Goal: Task Accomplishment & Management: Manage account settings

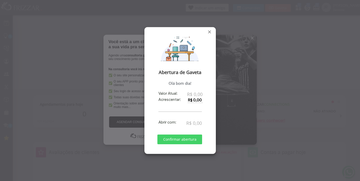
scroll to position [0, 1]
click at [209, 31] on span "Fechar" at bounding box center [209, 31] width 5 height 5
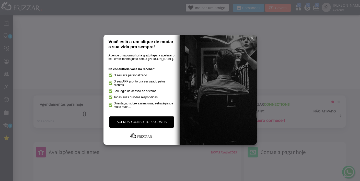
click at [252, 38] on span "reset" at bounding box center [252, 37] width 5 height 5
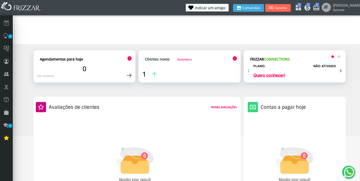
scroll to position [45, 0]
click at [153, 74] on img at bounding box center [154, 74] width 4 height 4
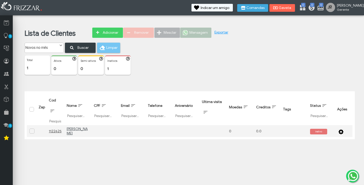
click at [335, 9] on img at bounding box center [329, 7] width 9 height 9
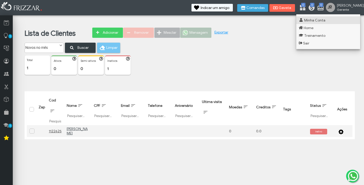
click at [328, 22] on link "Minha Conta" at bounding box center [328, 20] width 64 height 8
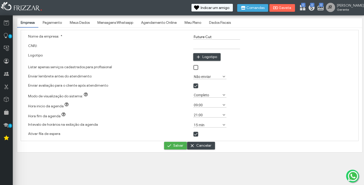
click at [198, 106] on label "09:00" at bounding box center [207, 104] width 29 height 5
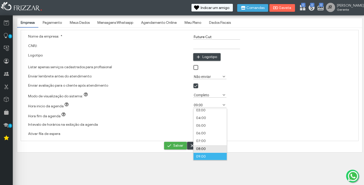
click at [199, 149] on li "08:00" at bounding box center [209, 149] width 33 height 8
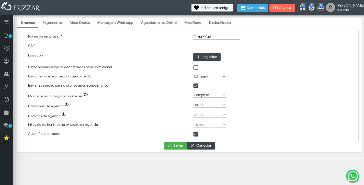
click at [209, 126] on label "15 min" at bounding box center [207, 124] width 29 height 5
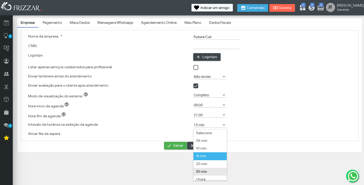
click at [205, 172] on li "30 min" at bounding box center [209, 172] width 33 height 8
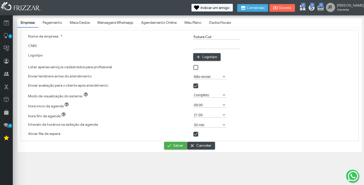
click at [204, 125] on label "30 min" at bounding box center [207, 124] width 29 height 5
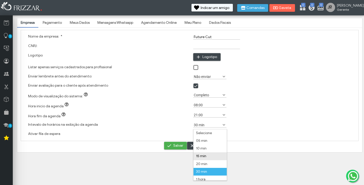
click at [201, 155] on li "15 min" at bounding box center [209, 156] width 33 height 8
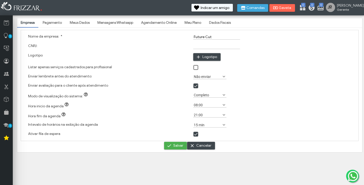
click at [205, 78] on label "Não enviar" at bounding box center [207, 76] width 29 height 5
click at [204, 92] on li "2 horas antes" at bounding box center [209, 92] width 33 height 8
click at [177, 145] on span "Salvar" at bounding box center [178, 146] width 10 height 8
